Goal: Information Seeking & Learning: Learn about a topic

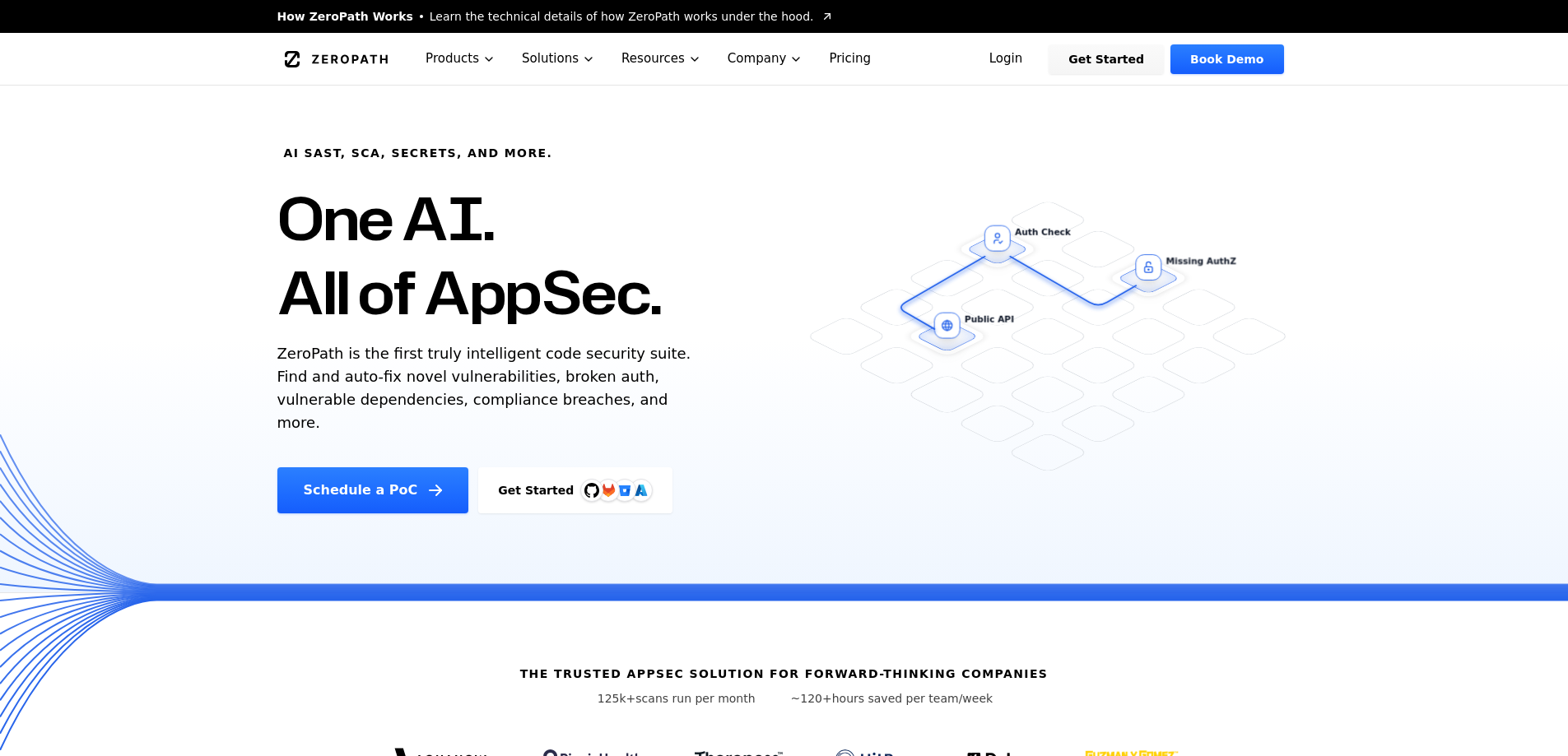
scroll to position [165, 0]
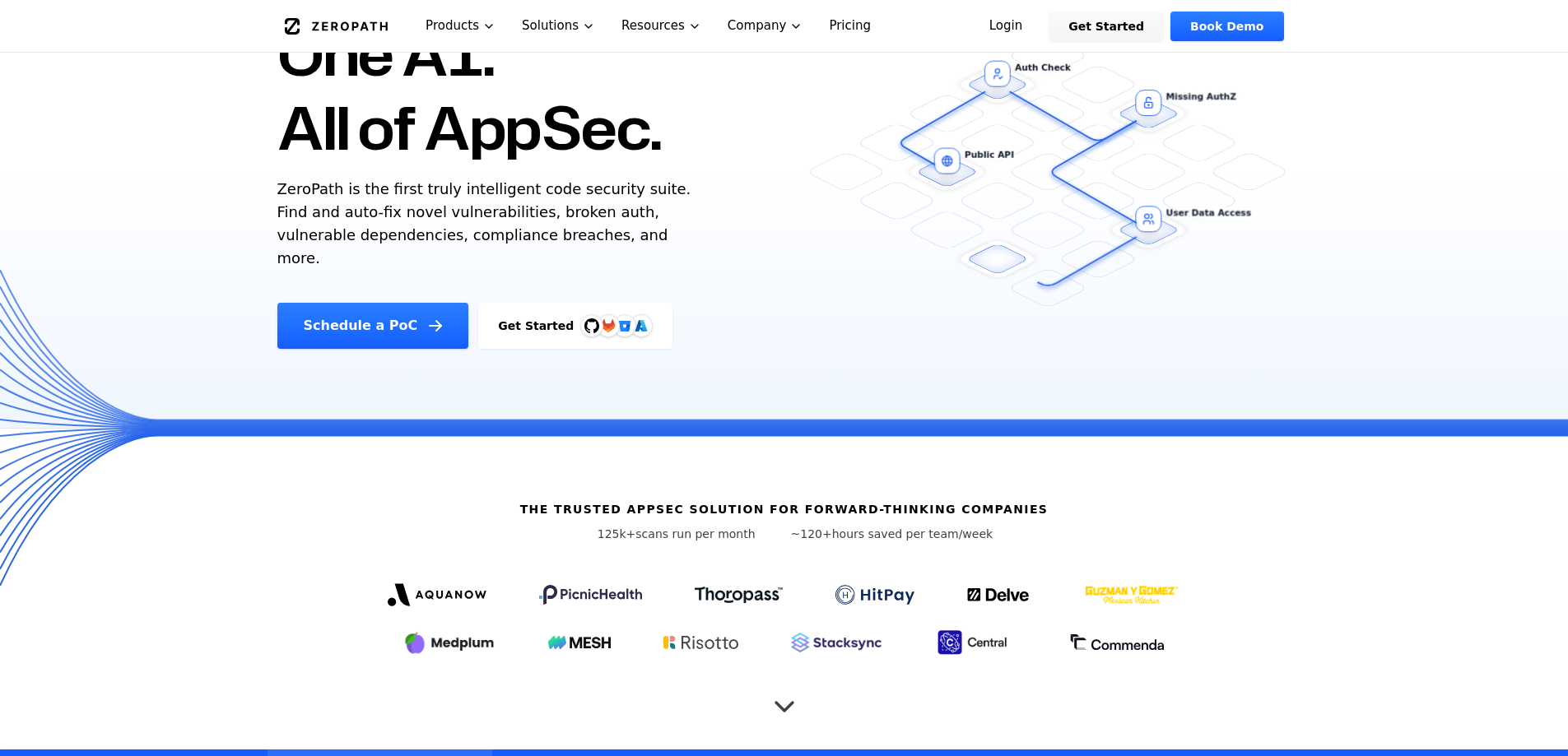
click at [790, 695] on icon "Scroll to next section" at bounding box center [784, 698] width 16 height 8
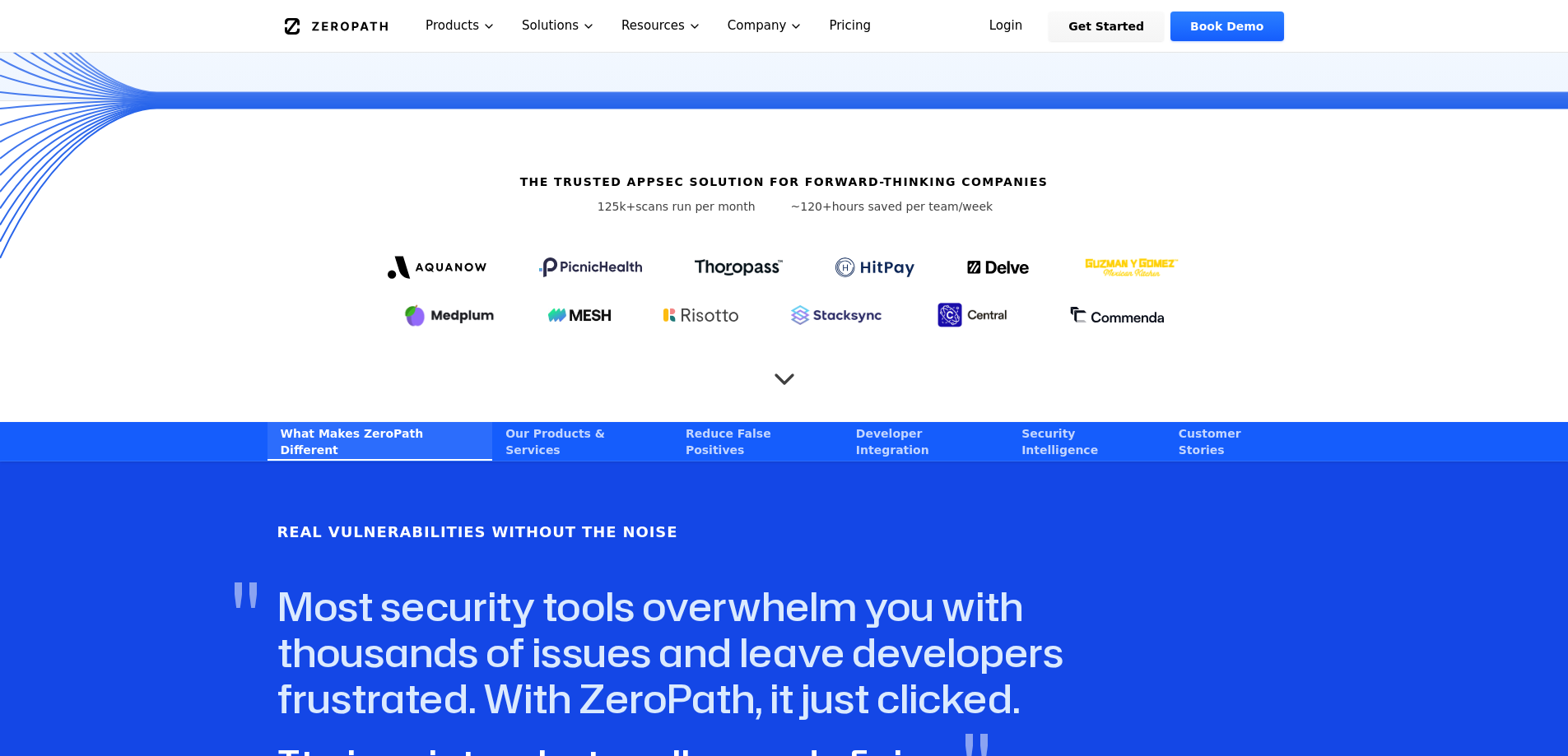
scroll to position [437, 0]
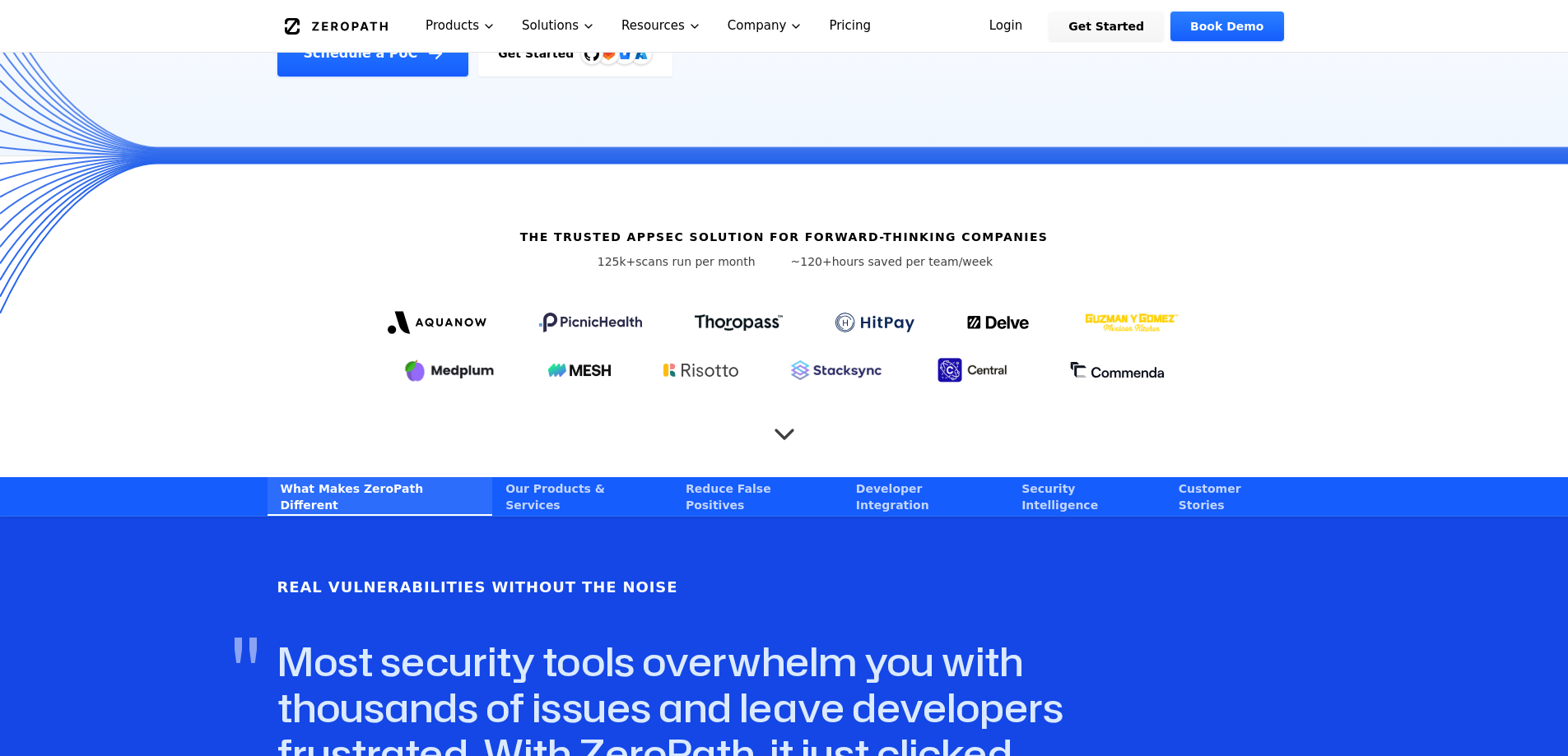
click at [317, 33] on icon "Global" at bounding box center [336, 27] width 103 height 16
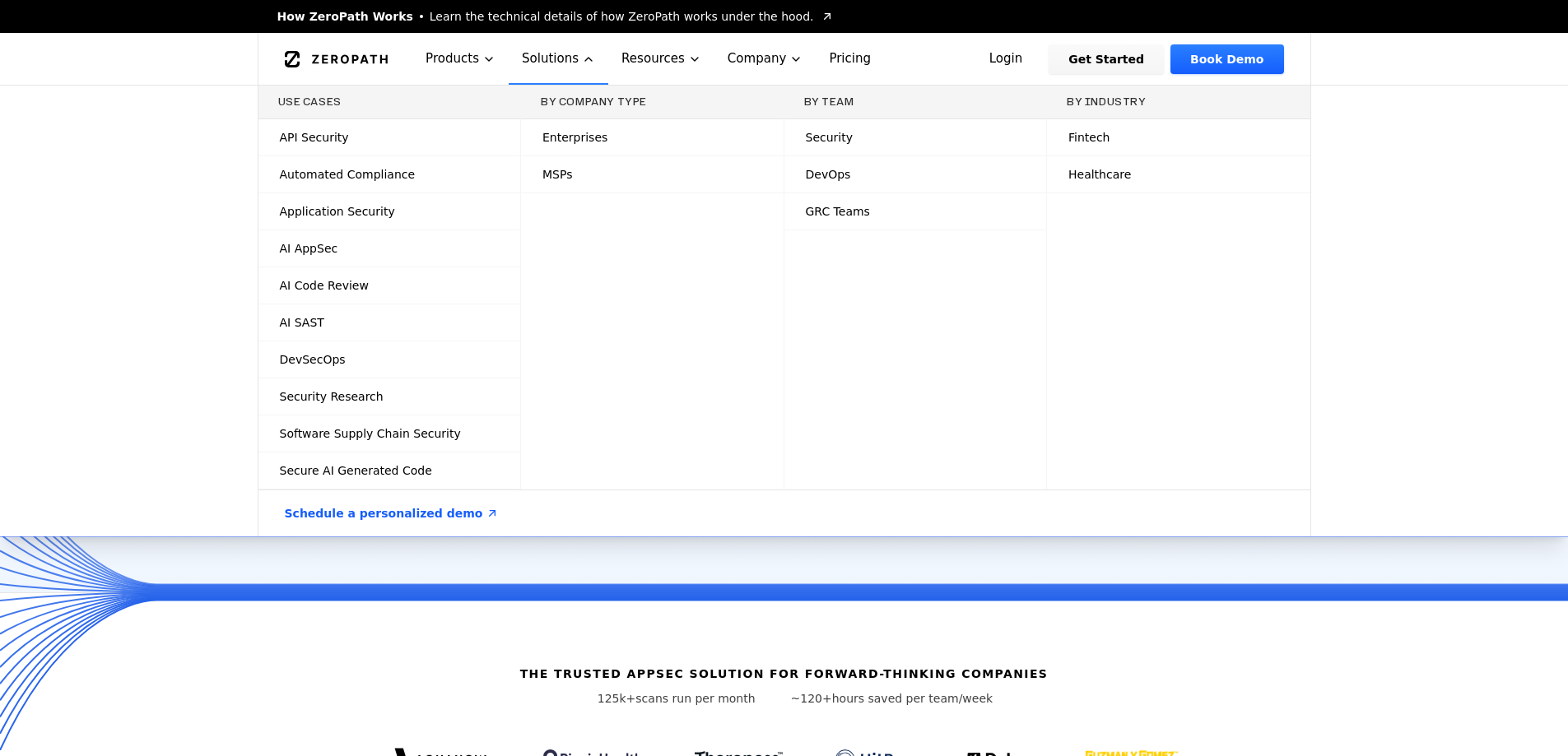
click at [597, 15] on span "Learn the technical details of how ZeroPath works under the hood." at bounding box center [622, 16] width 384 height 16
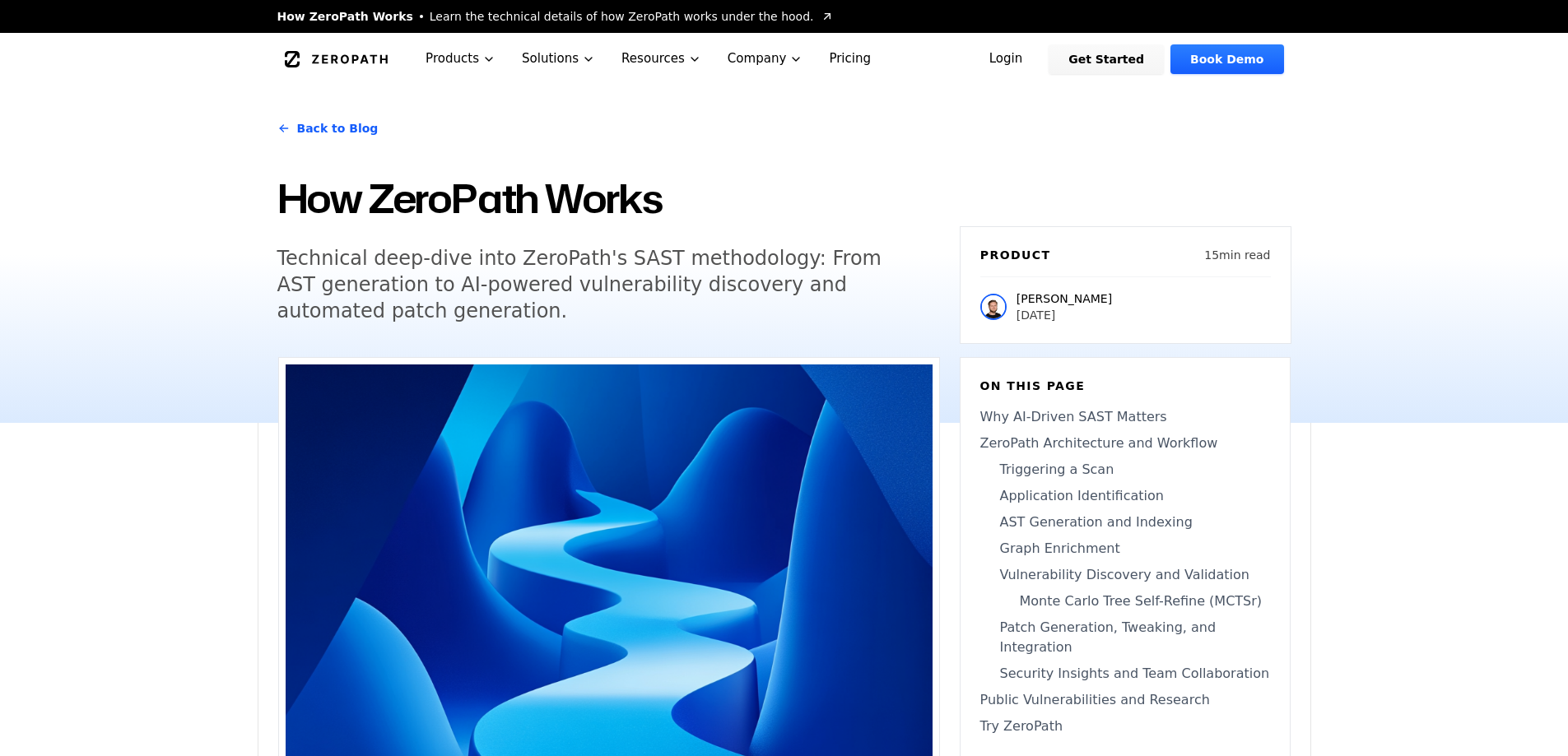
drag, startPoint x: 1099, startPoint y: 297, endPoint x: 1018, endPoint y: 300, distance: 81.1
click at [1018, 300] on div "[PERSON_NAME] [DATE]" at bounding box center [1125, 299] width 290 height 47
copy p "[PERSON_NAME]"
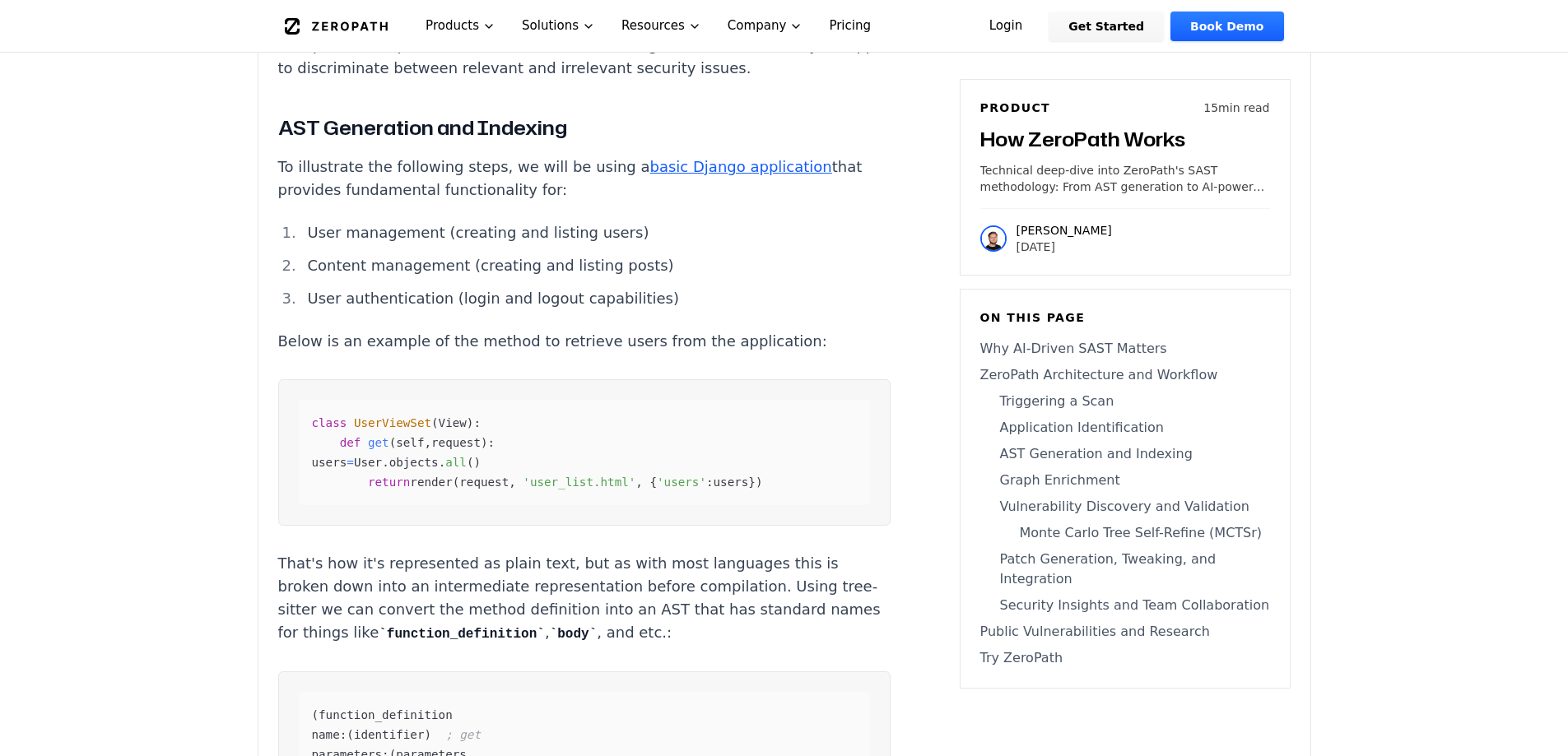
scroll to position [4279, 0]
